Goal: Download file/media

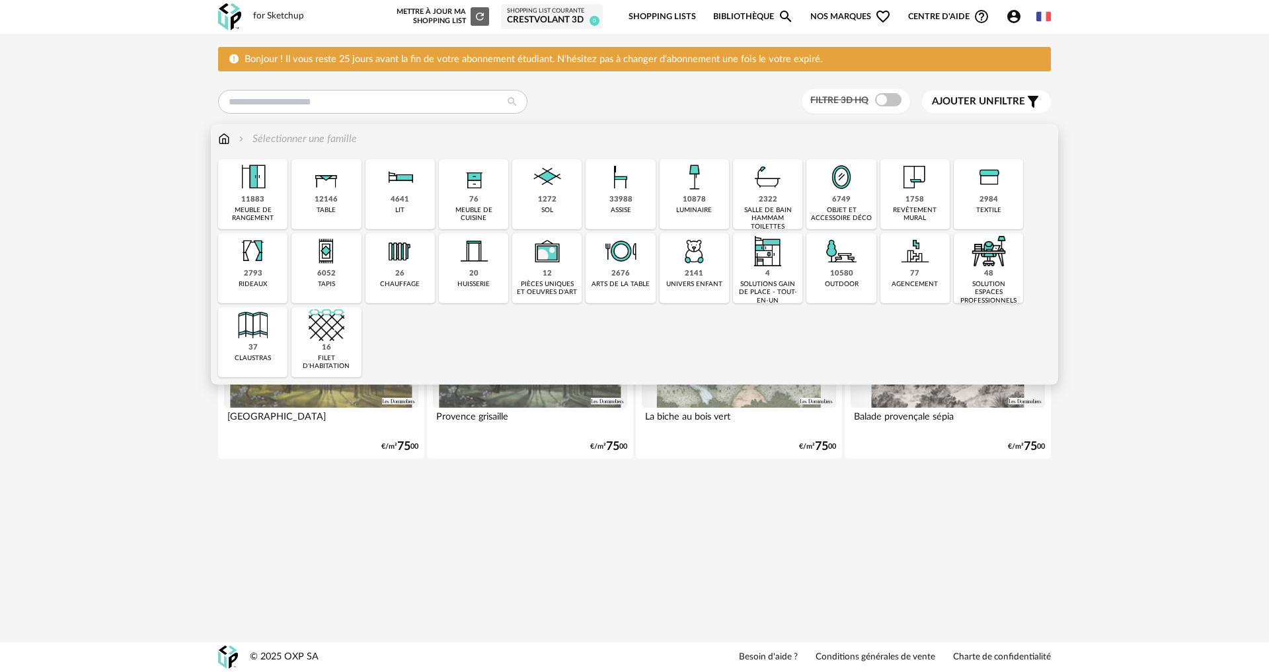
click at [673, 198] on div "10878 luminaire" at bounding box center [694, 194] width 69 height 70
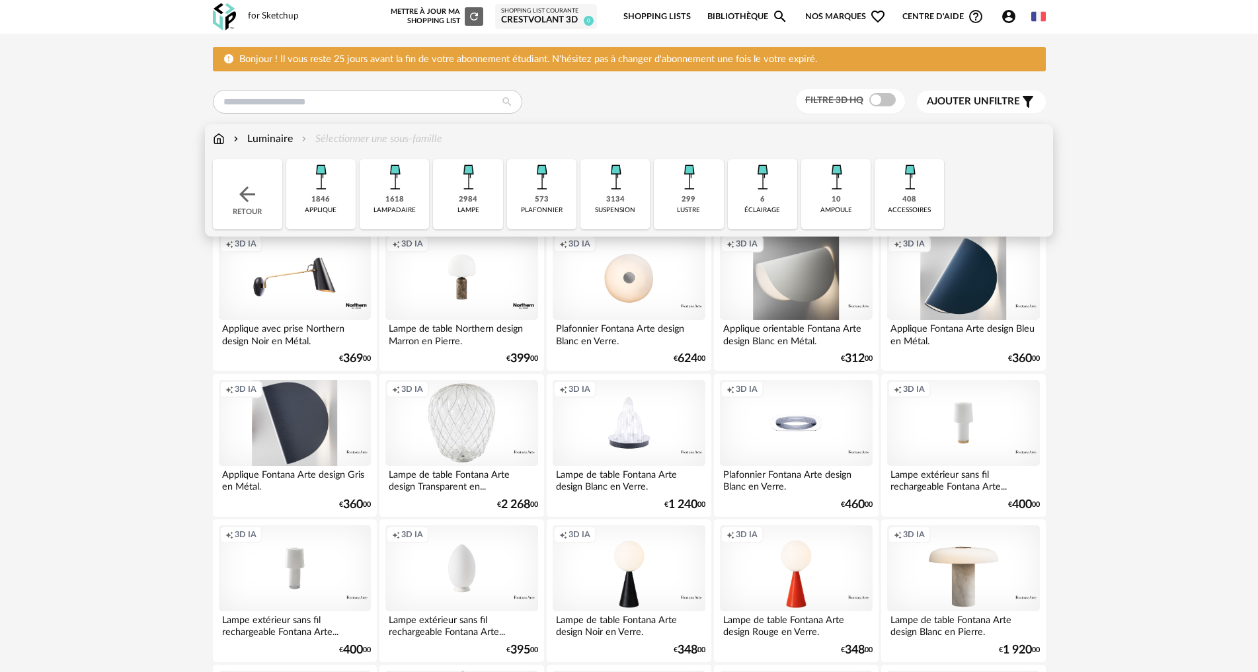
click at [231, 196] on div "Retour" at bounding box center [247, 194] width 69 height 70
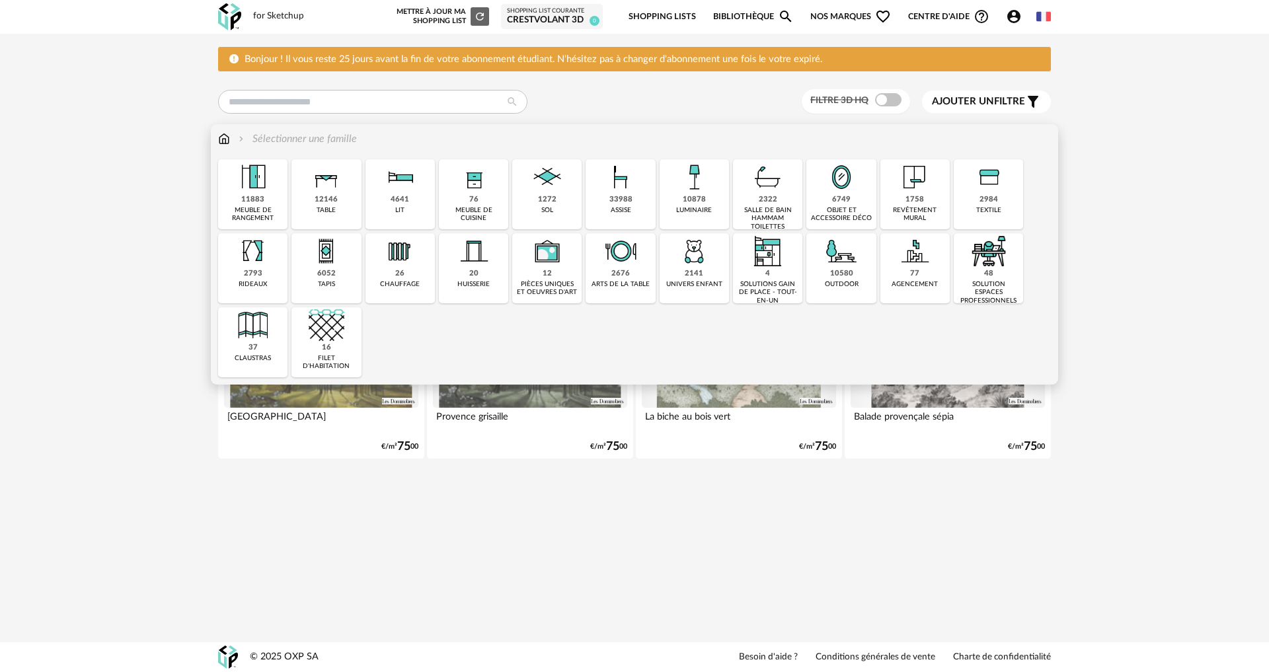
click at [612, 195] on div "33988" at bounding box center [620, 200] width 23 height 10
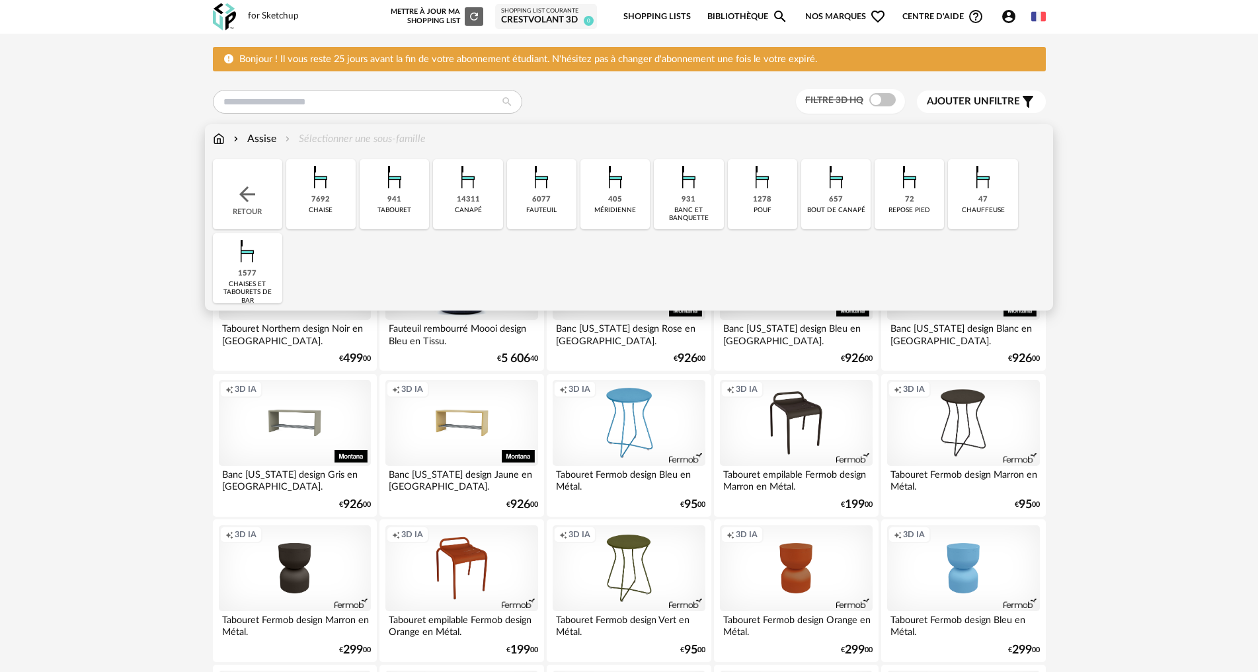
click at [540, 202] on div "6077" at bounding box center [541, 200] width 19 height 10
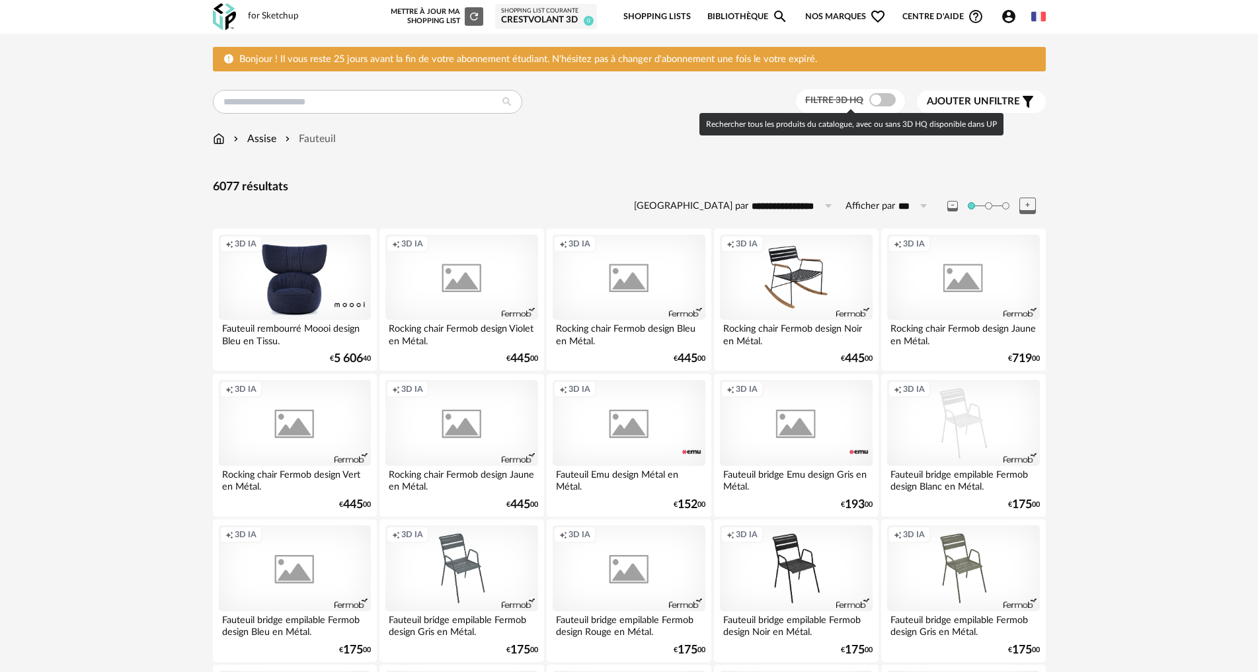
click at [875, 97] on span at bounding box center [882, 99] width 26 height 13
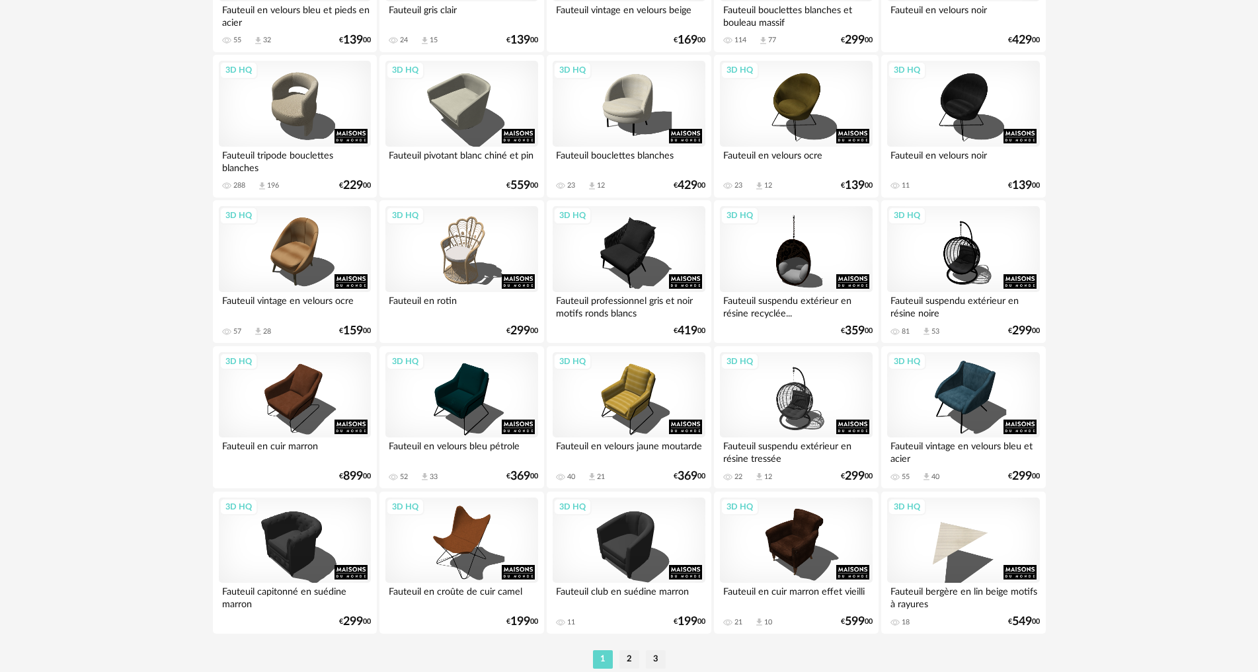
scroll to position [2512, 0]
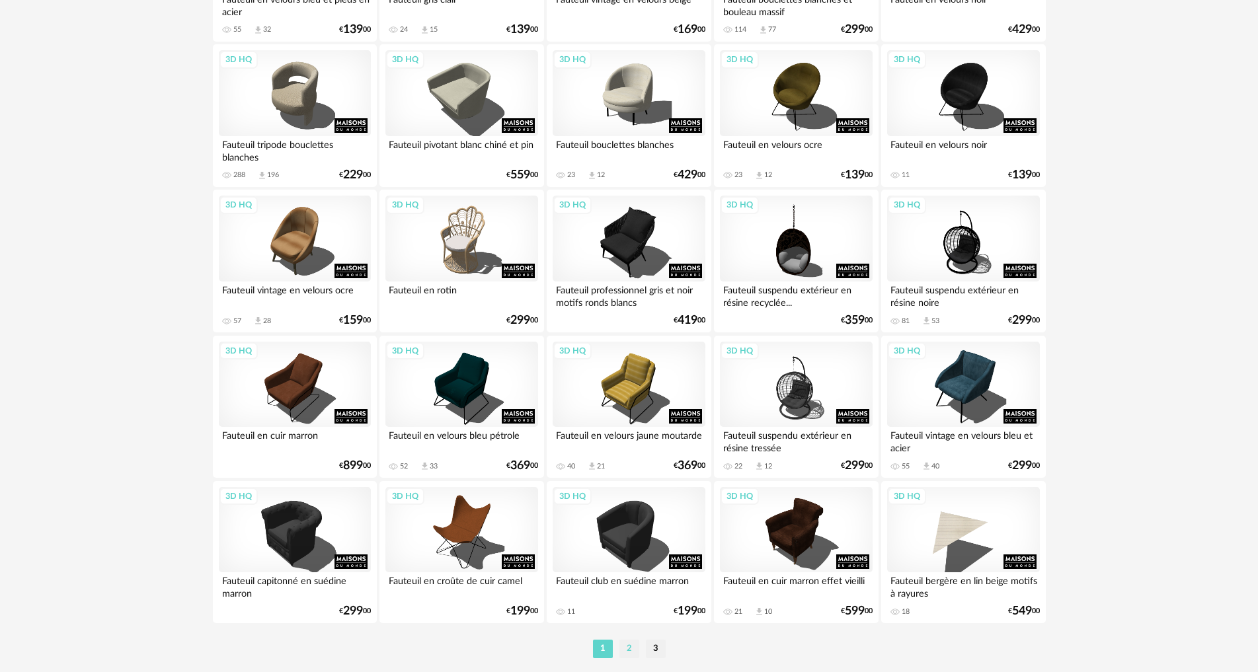
click at [626, 645] on li "2" at bounding box center [629, 649] width 20 height 19
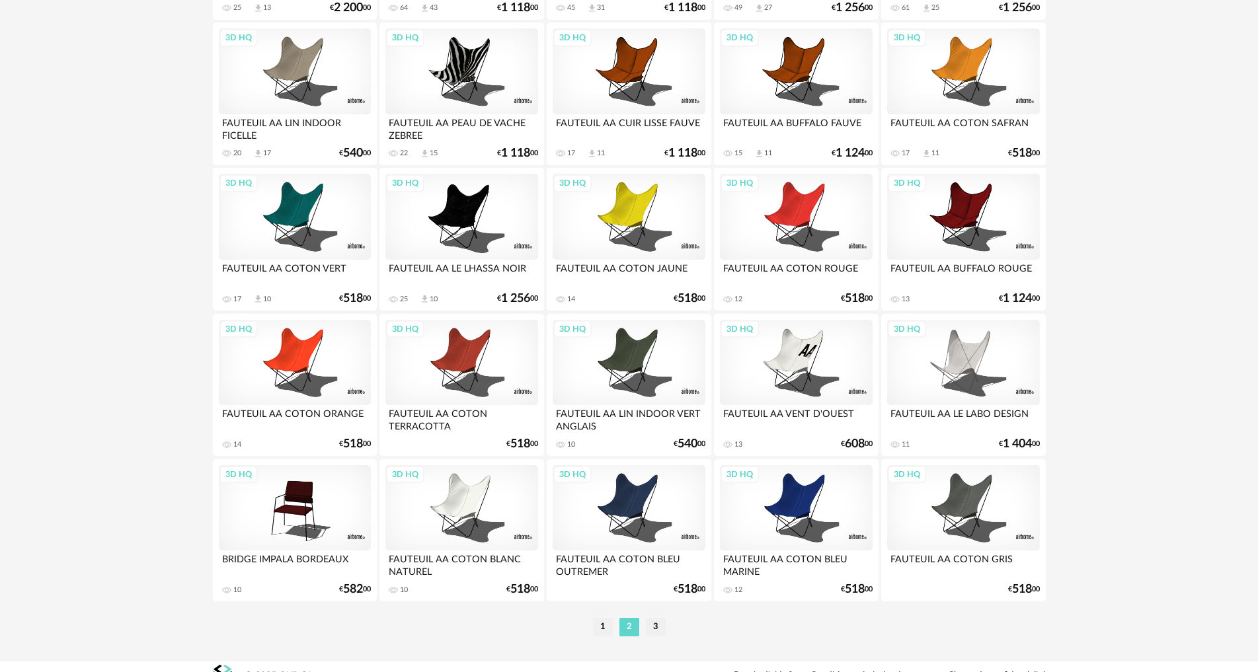
scroll to position [2552, 0]
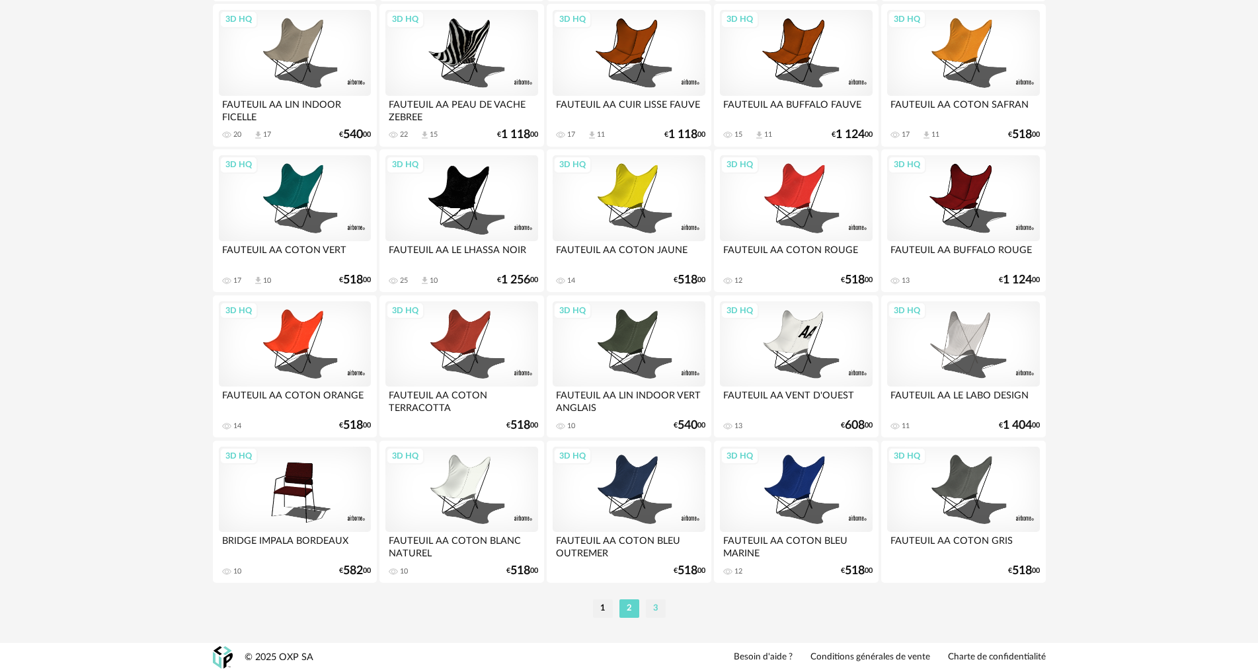
click at [655, 602] on li "3" at bounding box center [656, 609] width 20 height 19
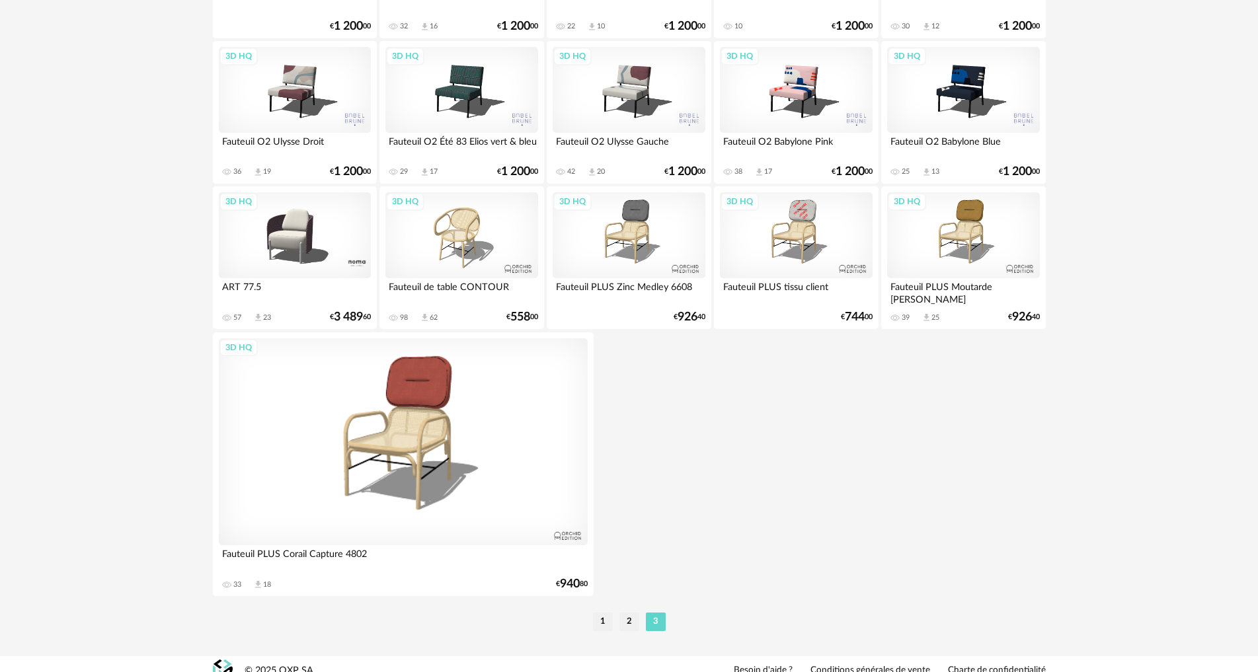
scroll to position [929, 0]
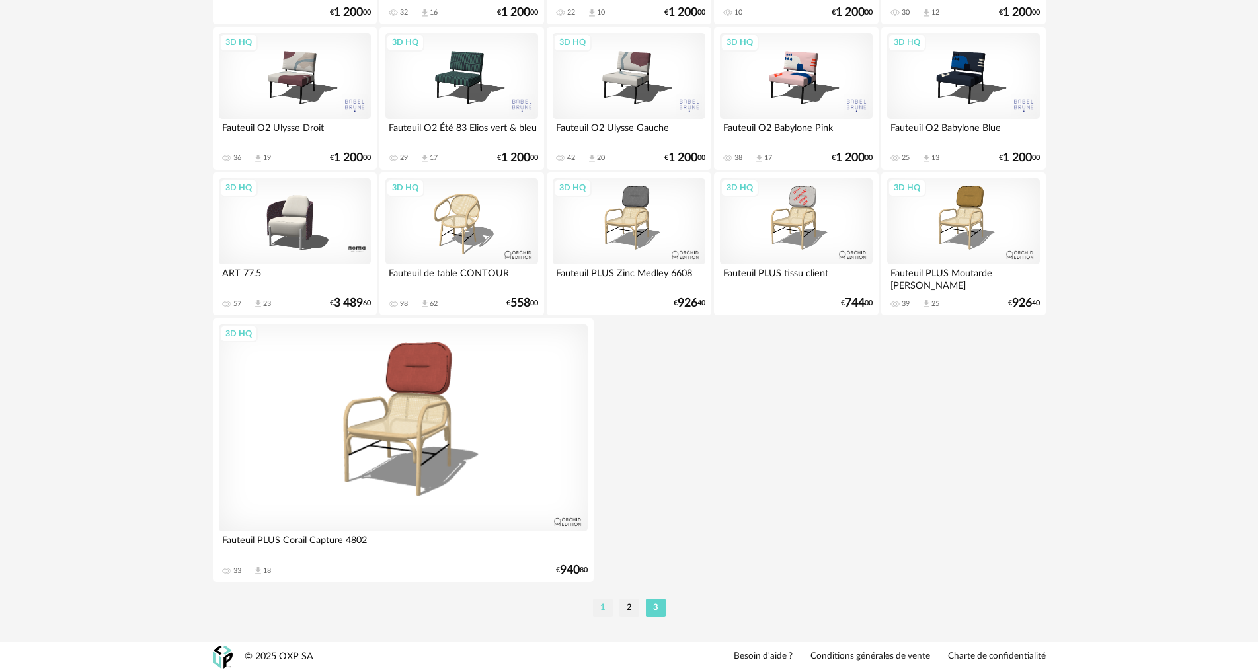
click at [607, 612] on li "1" at bounding box center [603, 608] width 20 height 19
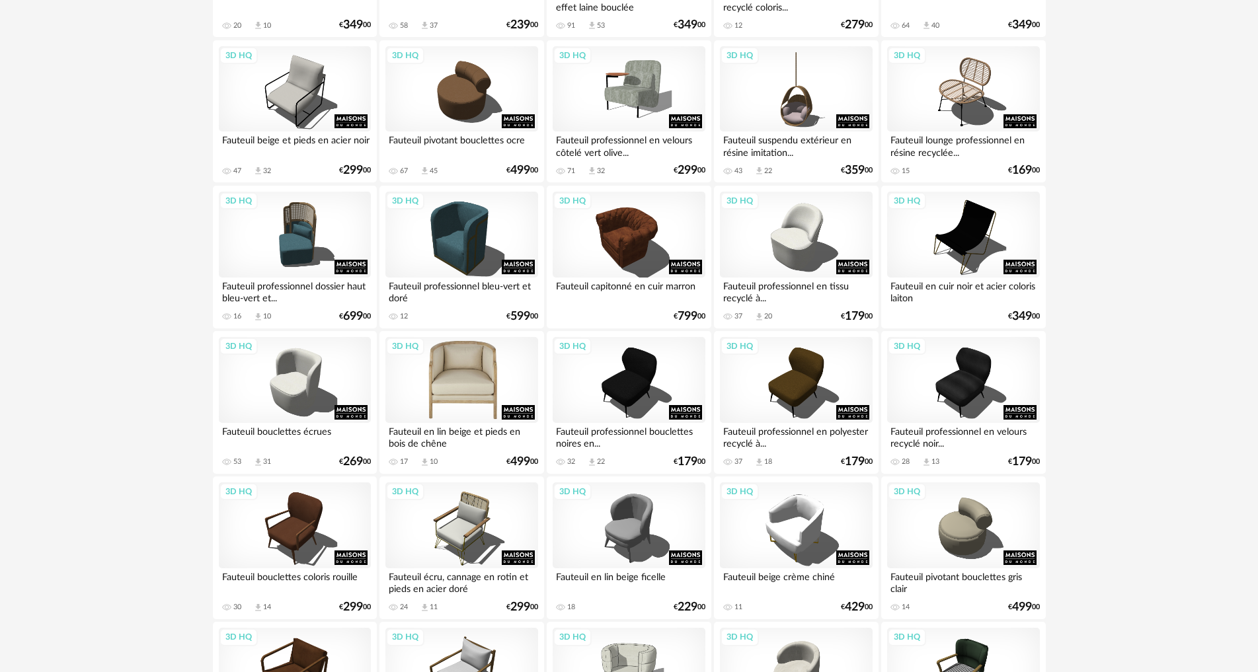
scroll to position [1653, 0]
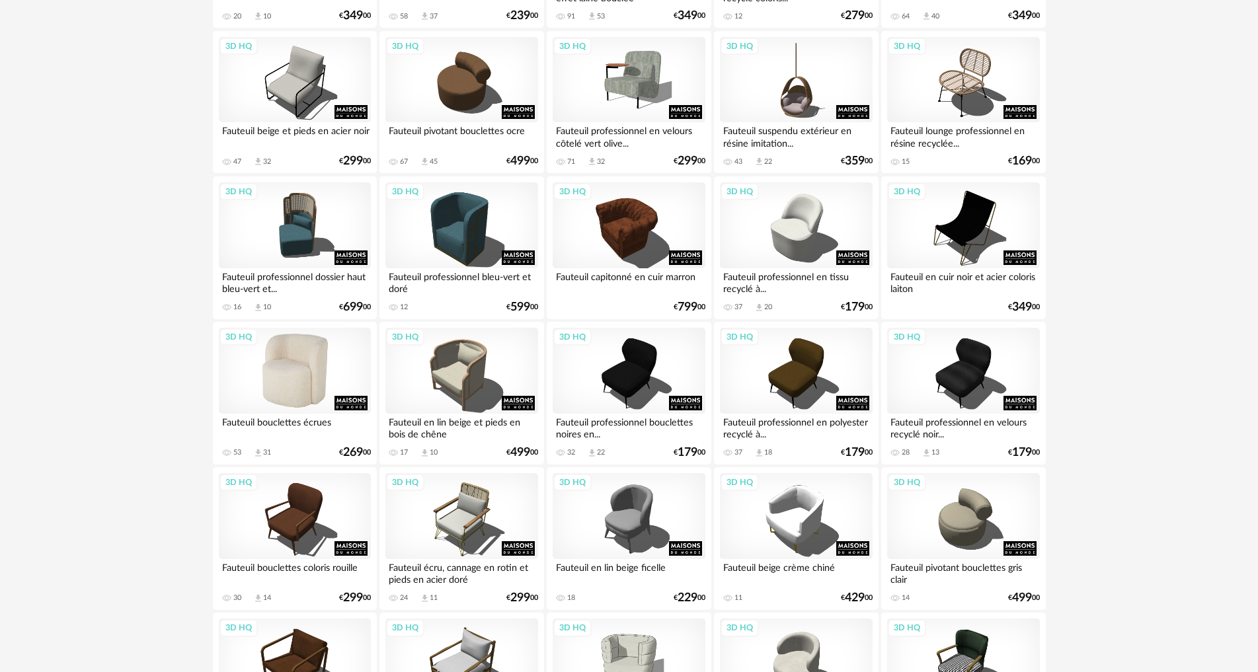
click at [317, 388] on div "3D HQ" at bounding box center [295, 371] width 152 height 86
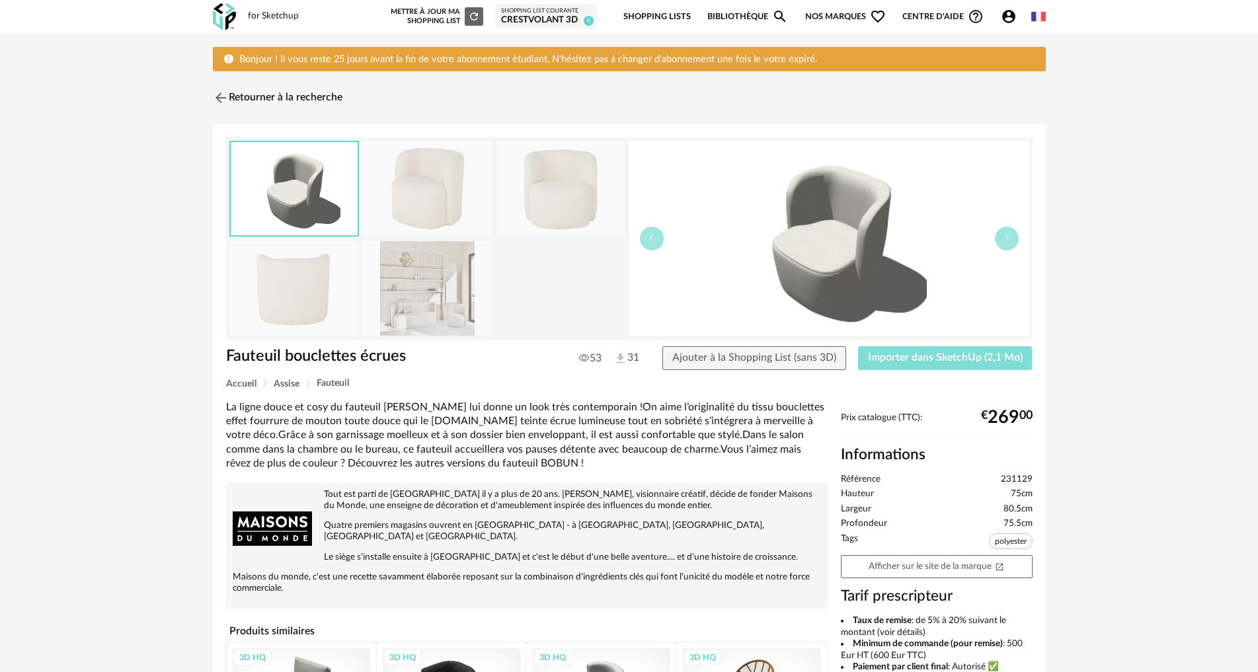
click at [942, 354] on span "Importer dans SketchUp (2,1 Mo)" at bounding box center [945, 357] width 155 height 11
